Goal: Task Accomplishment & Management: Complete application form

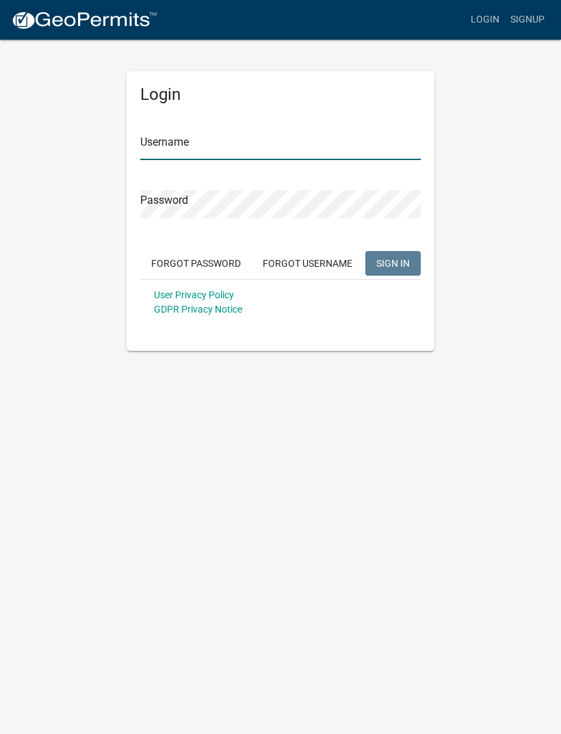
click at [296, 147] on input "Username" at bounding box center [280, 146] width 280 height 28
type input "[EMAIL_ADDRESS][DOMAIN_NAME]"
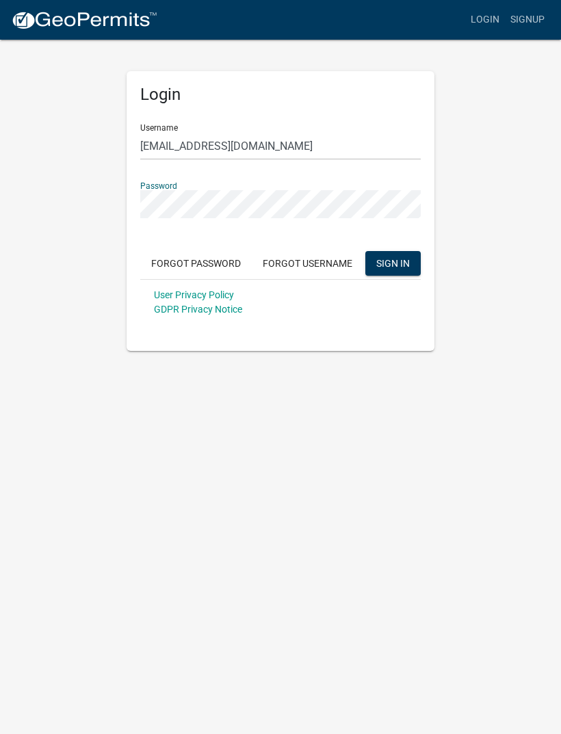
click at [427, 263] on div "Login Username Aplusconp@gmail.com Password Forgot Password Forgot Username SIG…" at bounding box center [280, 211] width 308 height 280
click at [406, 255] on button "SIGN IN" at bounding box center [392, 263] width 55 height 25
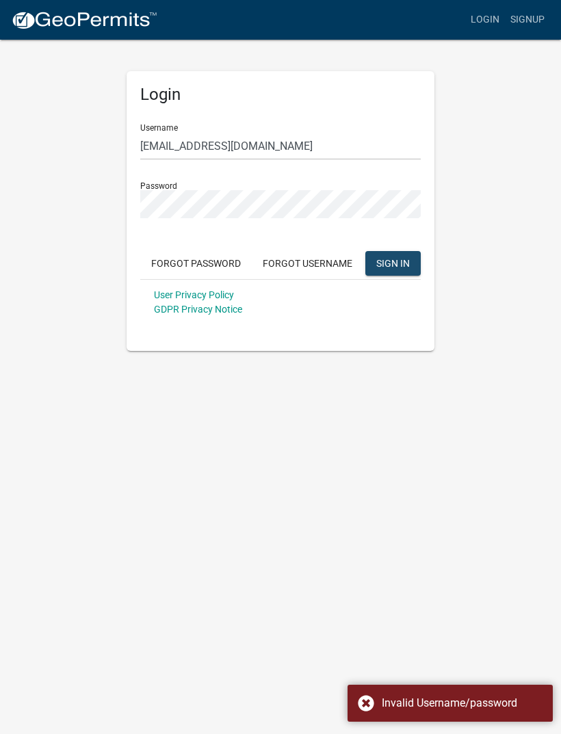
click at [402, 255] on button "SIGN IN" at bounding box center [392, 263] width 55 height 25
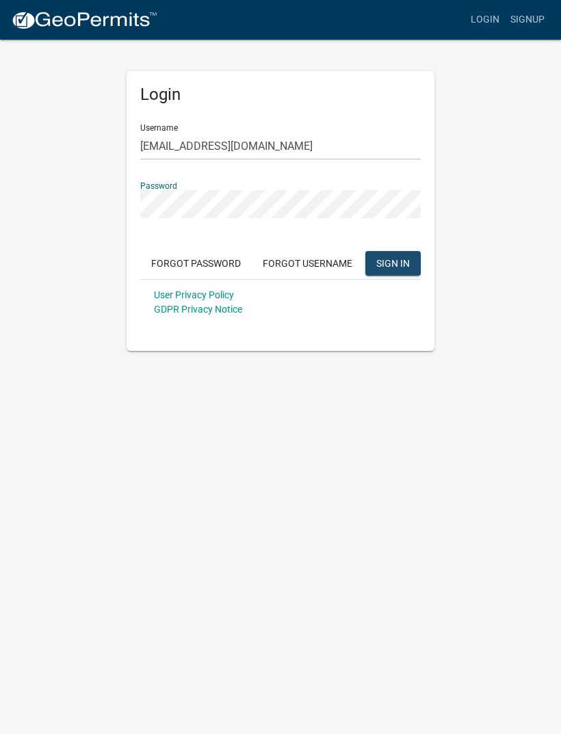
click at [406, 254] on button "SIGN IN" at bounding box center [392, 263] width 55 height 25
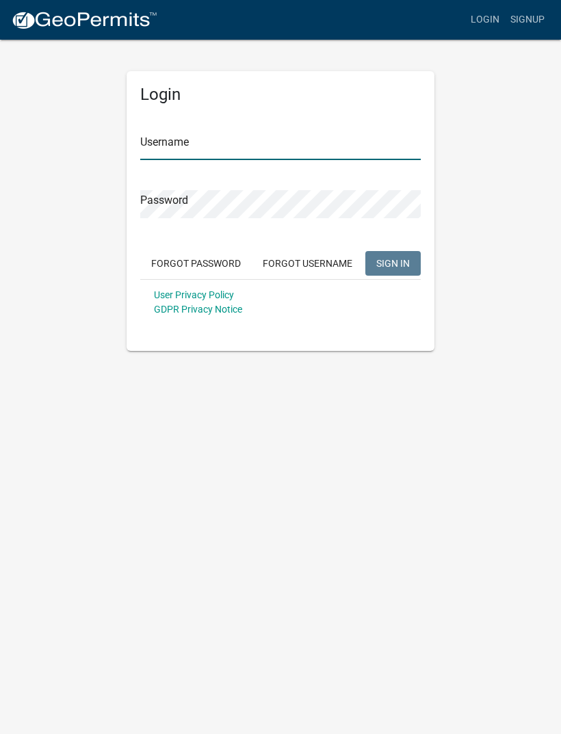
click at [194, 148] on input "Username" at bounding box center [280, 146] width 280 height 28
type input "Aplusconp@gmail.com"
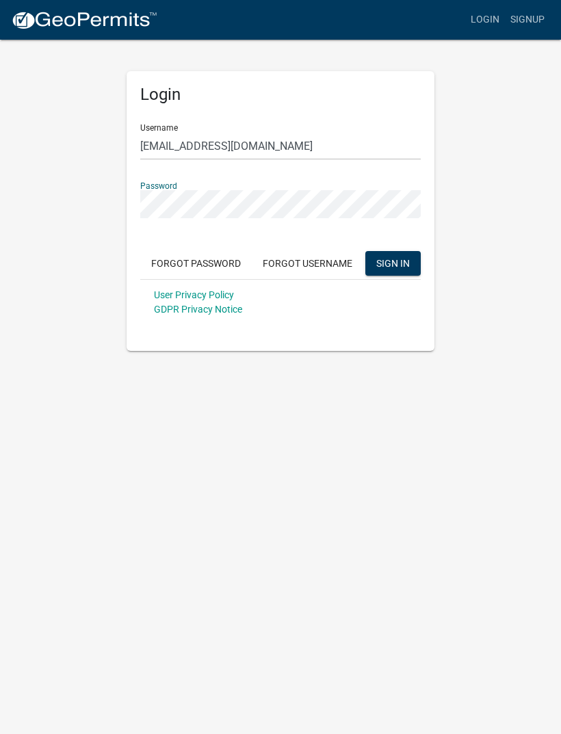
click at [401, 267] on span "SIGN IN" at bounding box center [393, 262] width 34 height 11
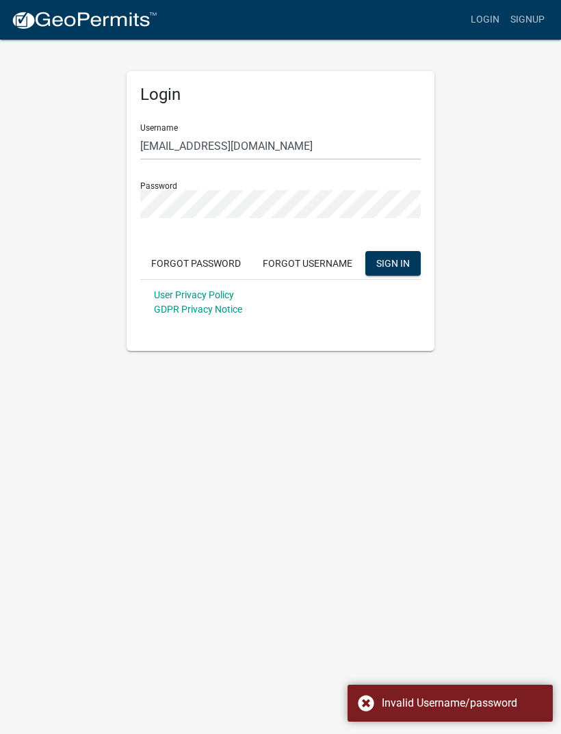
click at [7, 674] on body "Internet Explorer does NOT work with GeoPermits. Get a new browser for more sec…" at bounding box center [280, 367] width 561 height 734
